Goal: Complete application form

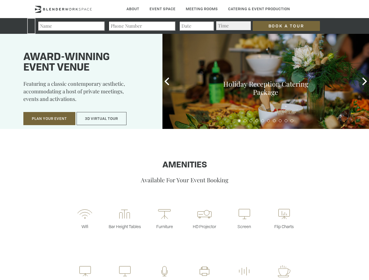
click at [281, 26] on input "Book a Tour" at bounding box center [285, 26] width 67 height 10
click at [49, 119] on button "Plan Your Event" at bounding box center [49, 118] width 52 height 13
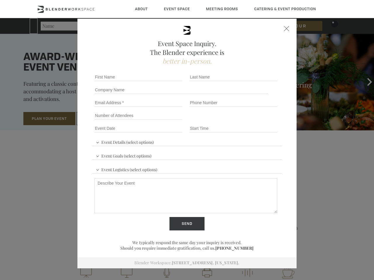
click at [102, 119] on input "Number of Attendees" at bounding box center [138, 115] width 88 height 8
click at [167, 81] on div "First name *" at bounding box center [139, 77] width 95 height 13
click at [364, 81] on div "Event Space Inquiry. The Blender experience is better in-person. Event Details …" at bounding box center [187, 140] width 374 height 280
click at [239, 121] on fieldset "Number of Attendees Budget Range" at bounding box center [187, 115] width 190 height 13
click at [245, 121] on fieldset "Number of Attendees Budget Range" at bounding box center [187, 115] width 190 height 13
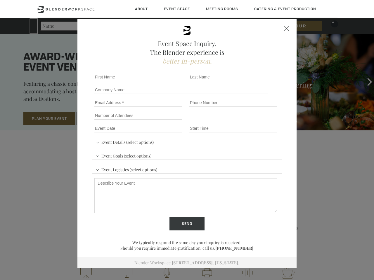
click at [251, 121] on fieldset "Number of Attendees Budget Range" at bounding box center [187, 115] width 190 height 13
click at [257, 121] on fieldset "Number of Attendees Budget Range" at bounding box center [187, 115] width 190 height 13
click at [262, 121] on fieldset "Number of Attendees Budget Range" at bounding box center [187, 115] width 190 height 13
